Goal: Task Accomplishment & Management: Complete application form

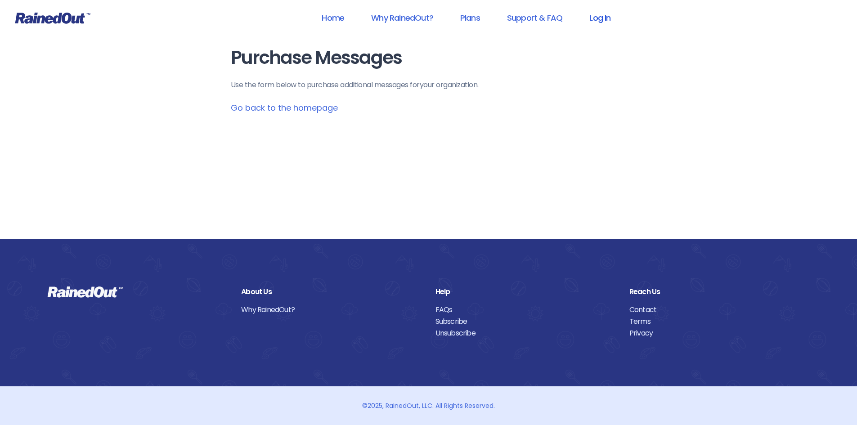
click at [607, 19] on link "Log In" at bounding box center [599, 18] width 45 height 20
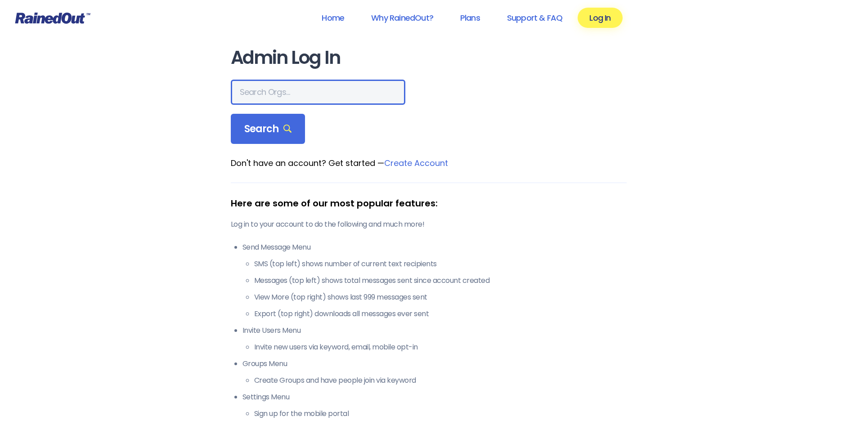
click at [246, 88] on input "text" at bounding box center [318, 92] width 174 height 25
click at [266, 86] on input "hf" at bounding box center [318, 92] width 174 height 25
type input "hfah"
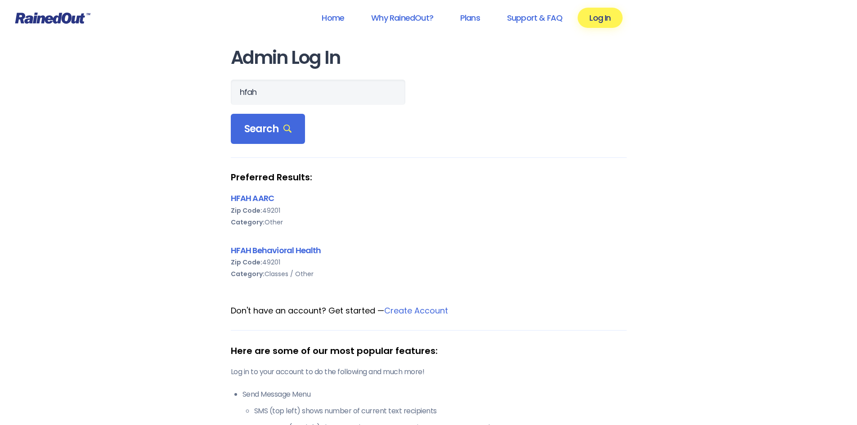
click at [283, 243] on div "HFAH AARC Zip Code: 49201 Category: Other HFAH Behavioral Health Zip Code: 4920…" at bounding box center [429, 241] width 396 height 99
click at [263, 245] on link "HFAH Behavioral Health" at bounding box center [276, 250] width 90 height 11
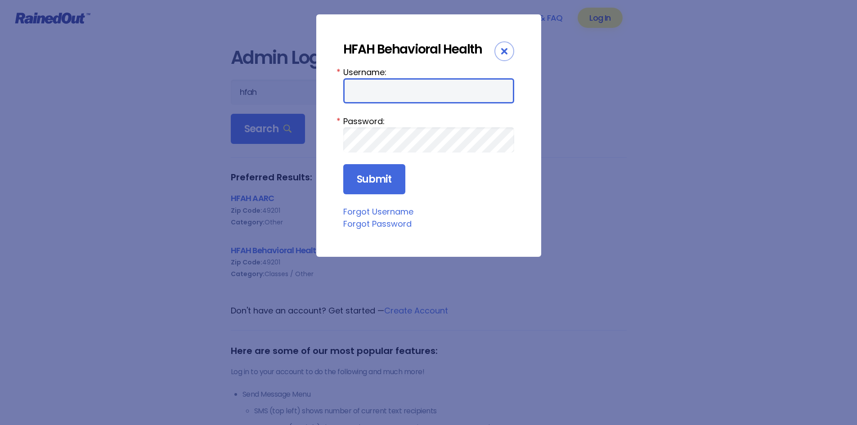
click at [363, 89] on input "Username:" at bounding box center [428, 90] width 171 height 25
type input "ChargeNurse"
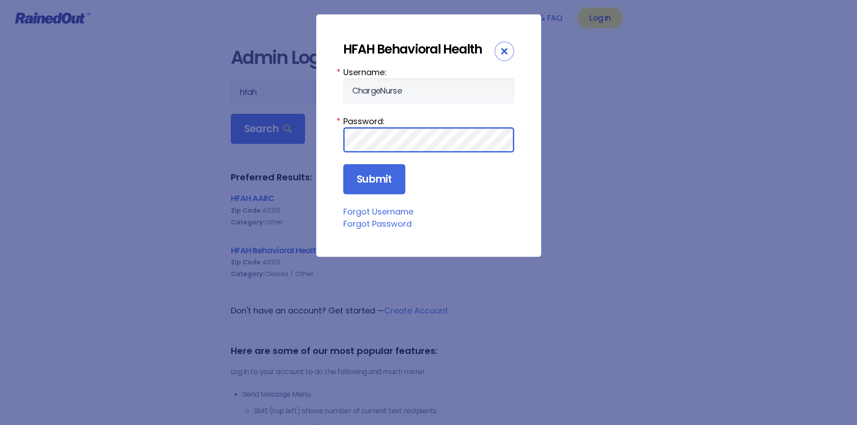
click at [343, 164] on input "Submit" at bounding box center [374, 179] width 62 height 31
